Goal: Navigation & Orientation: Find specific page/section

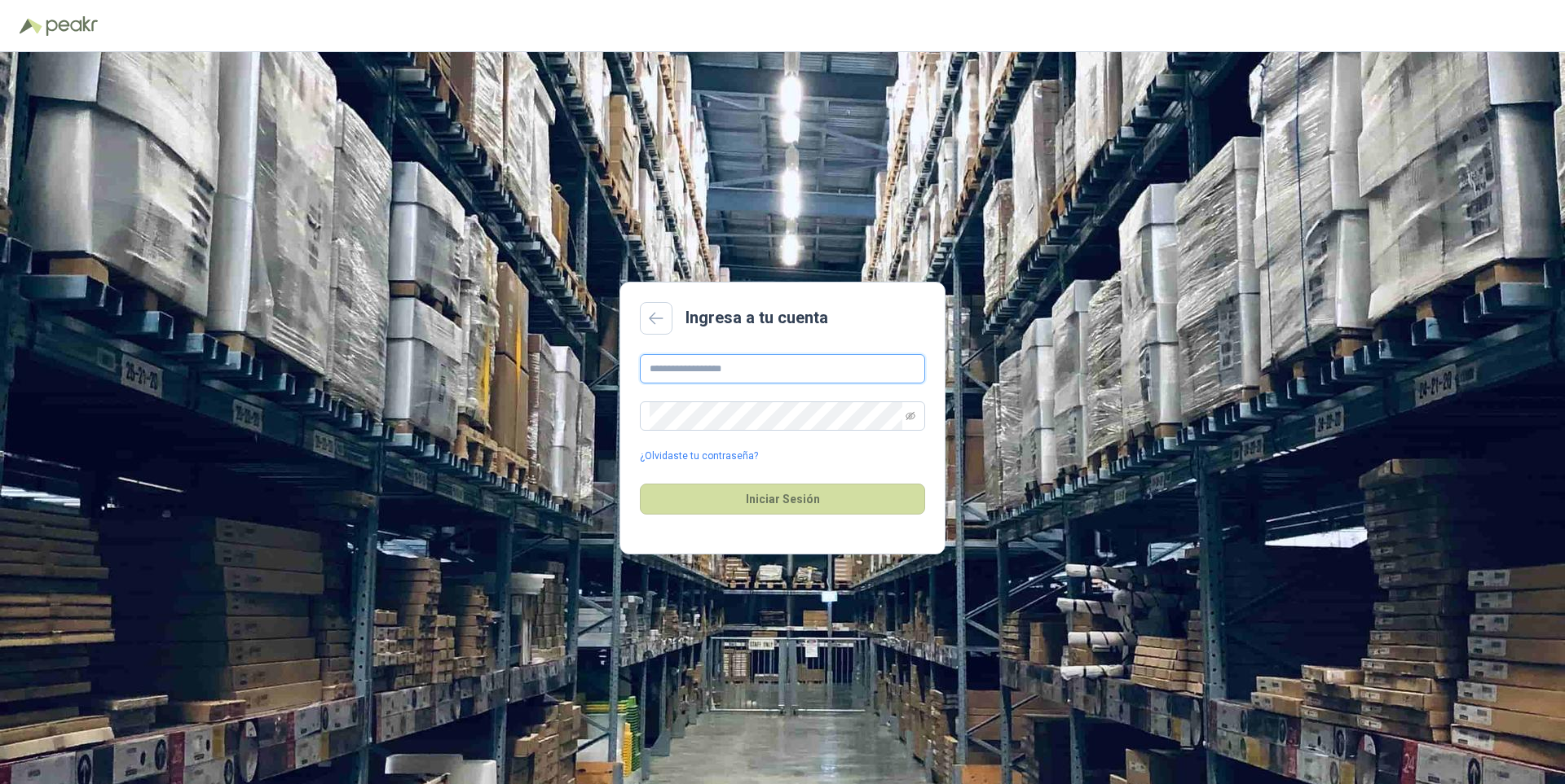
click at [770, 377] on input "text" at bounding box center [782, 369] width 285 height 29
type input "**********"
click at [803, 503] on button "Iniciar Sesión" at bounding box center [782, 500] width 285 height 31
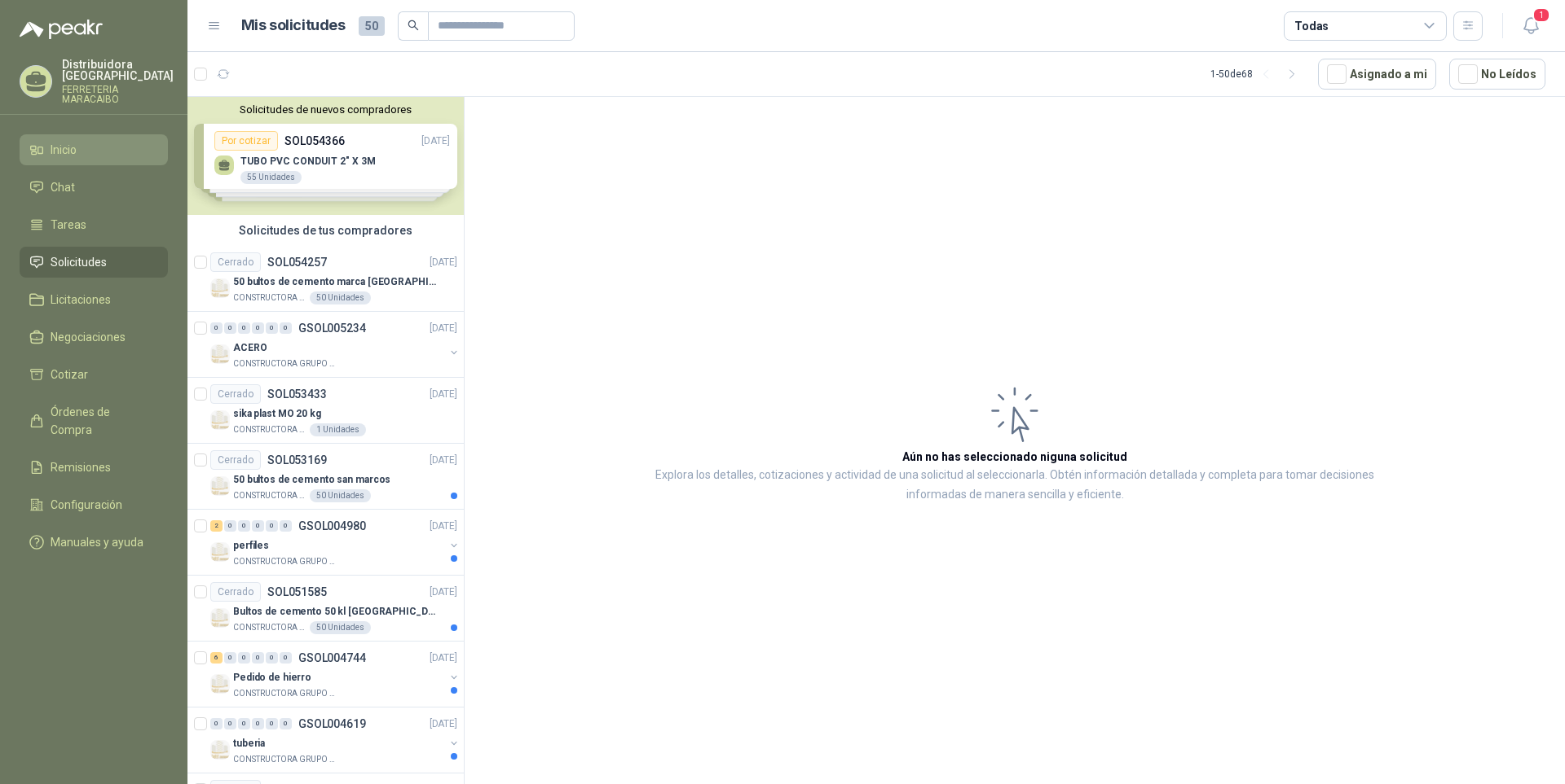
click at [84, 152] on li "Inicio" at bounding box center [93, 150] width 128 height 18
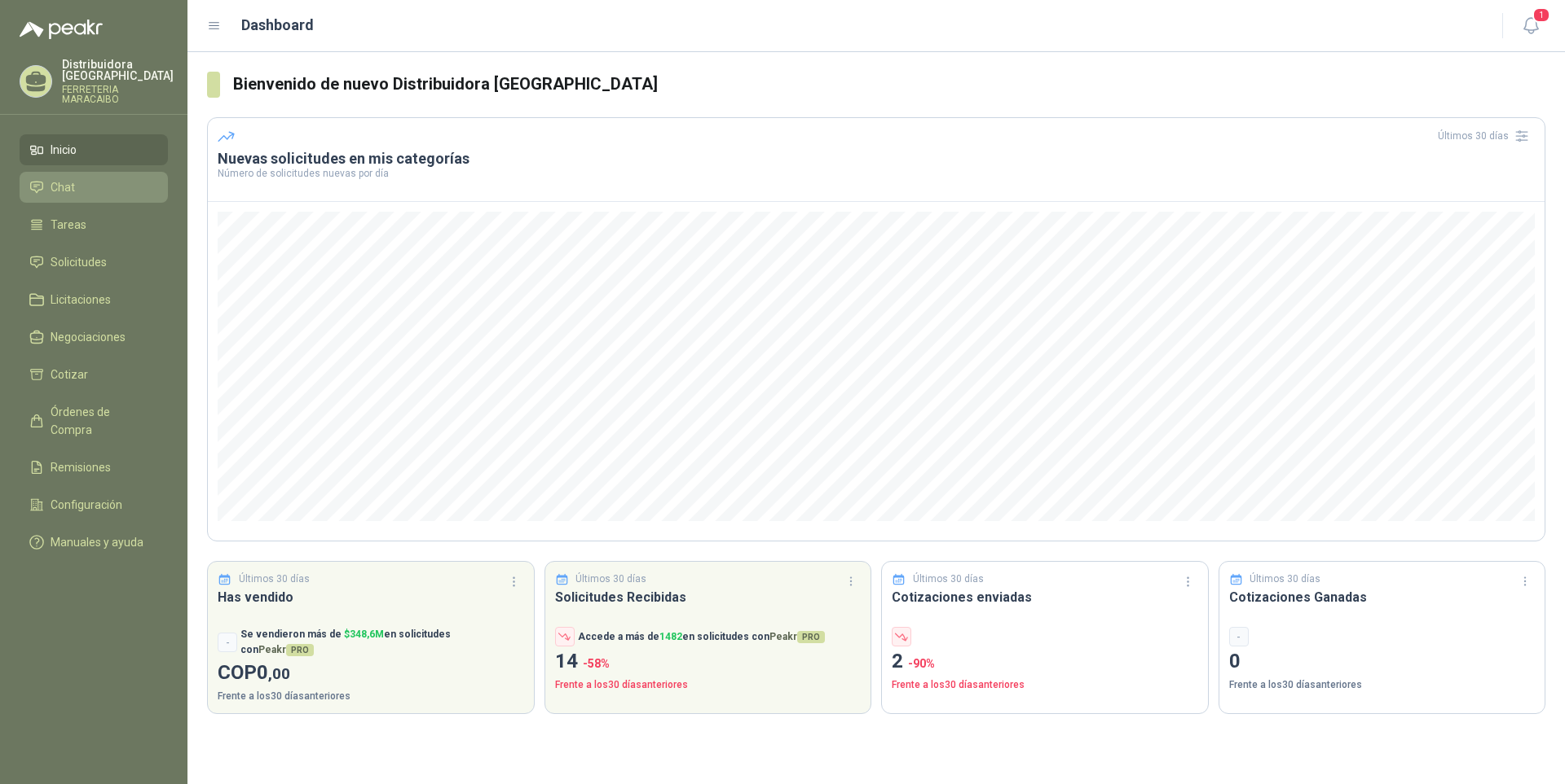
click at [107, 195] on li "Chat" at bounding box center [93, 187] width 128 height 18
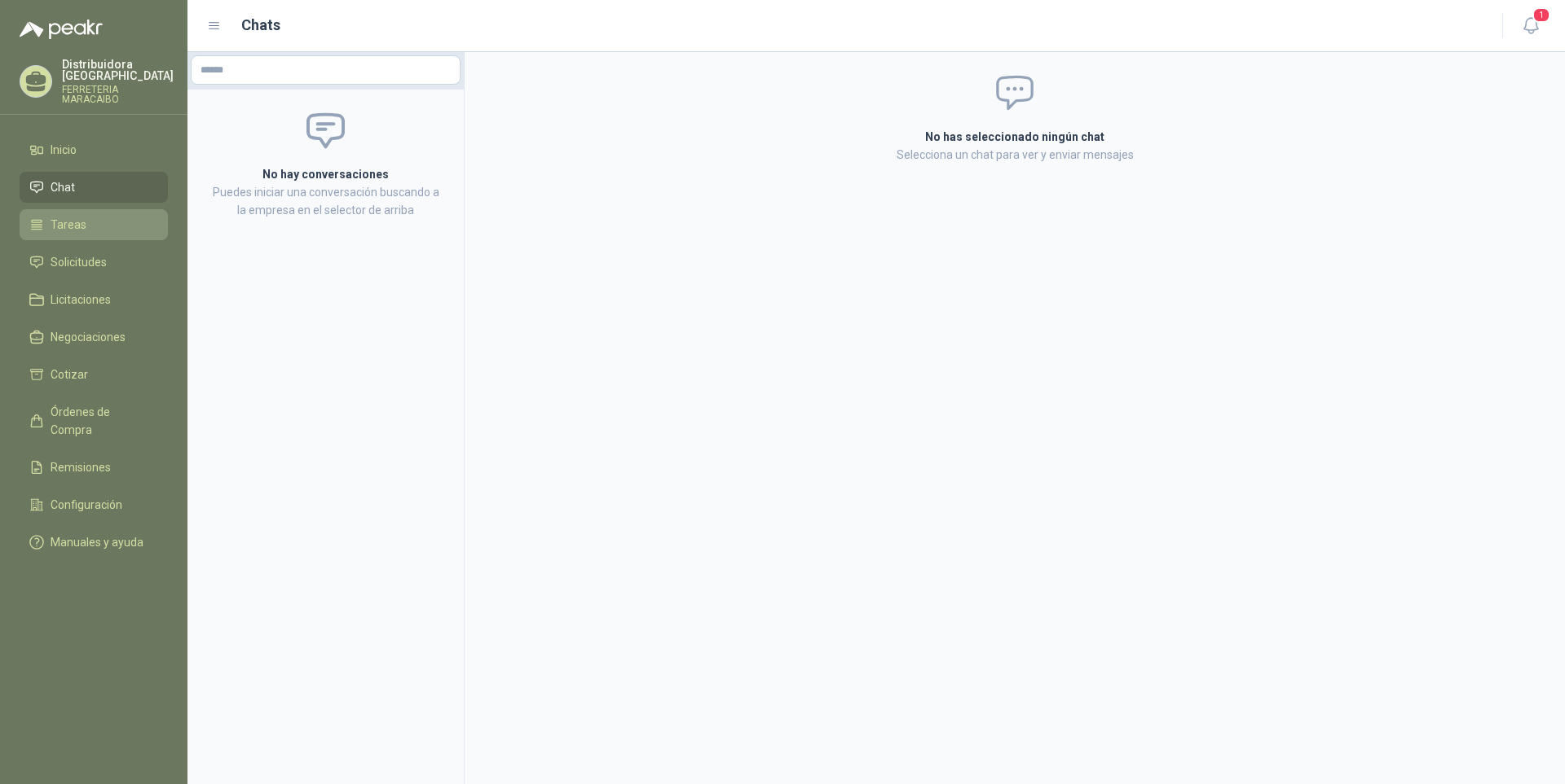
click at [104, 221] on li "Tareas" at bounding box center [93, 224] width 128 height 18
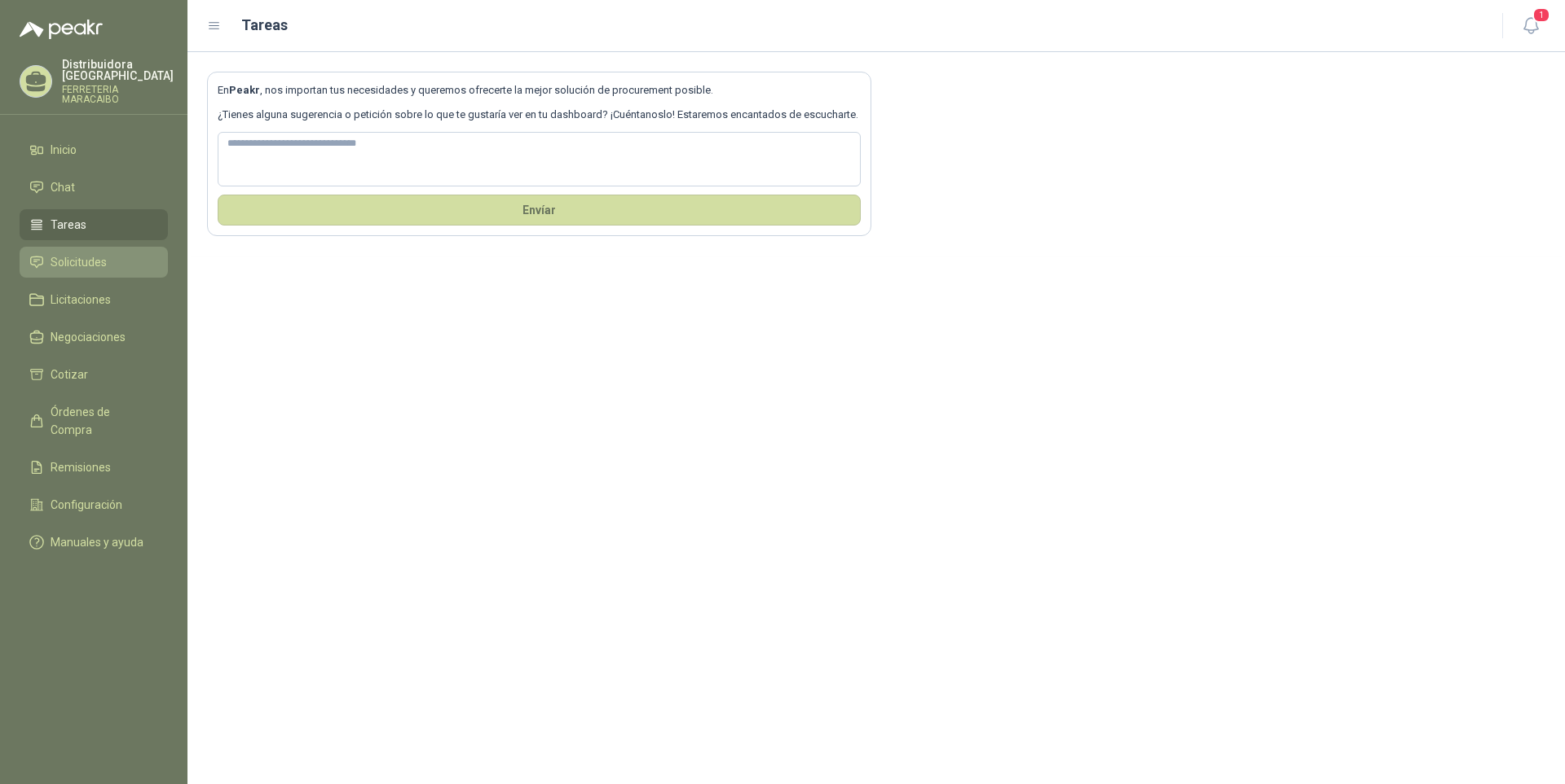
click at [97, 258] on span "Solicitudes" at bounding box center [78, 262] width 56 height 18
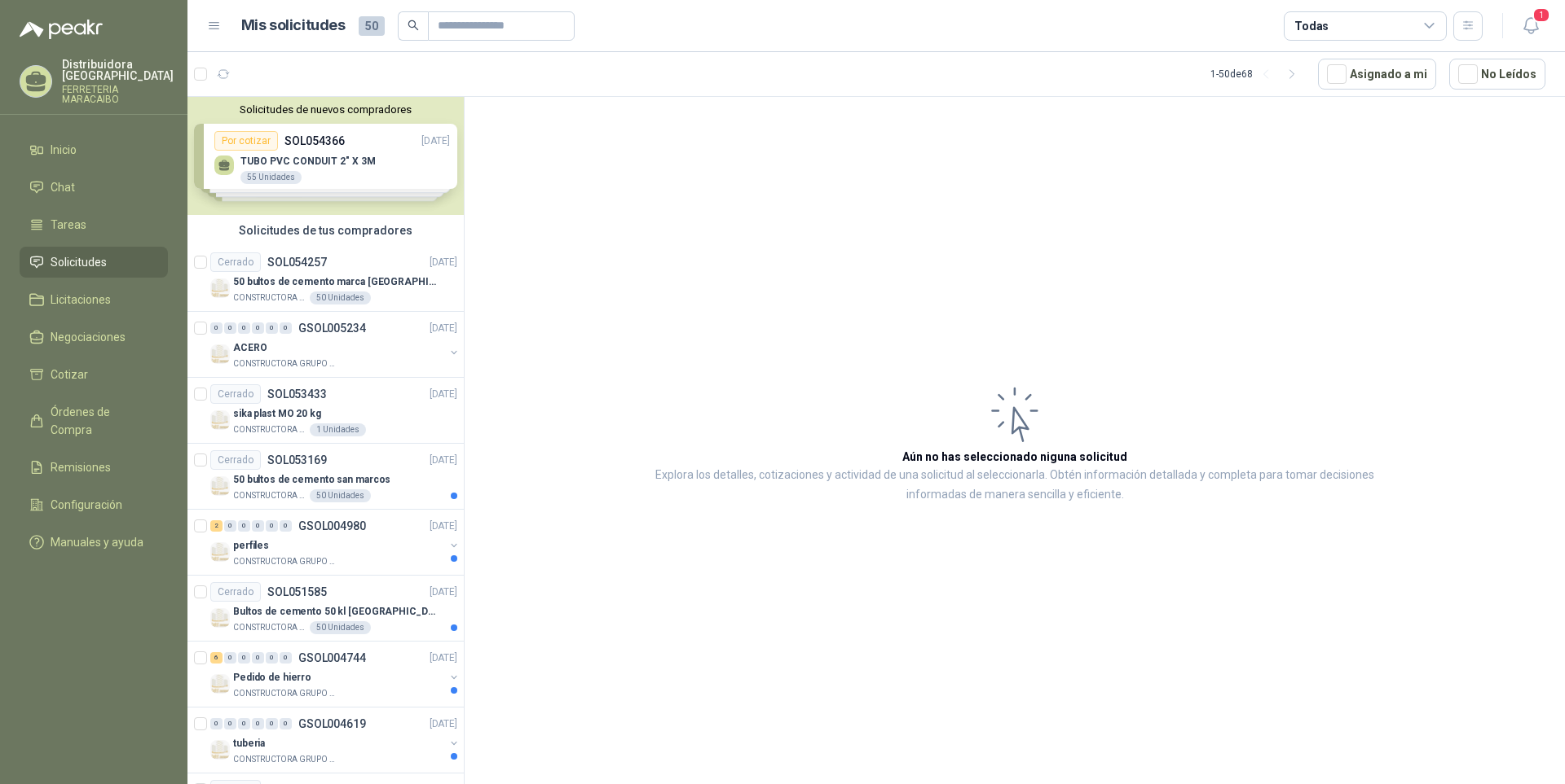
click at [1089, 242] on article "Aún no has seleccionado niguna solicitud Explora los detalles, cotizaciones y a…" at bounding box center [1015, 443] width 1100 height 693
click at [365, 346] on div "ACERO" at bounding box center [338, 348] width 211 height 20
